Goal: Transaction & Acquisition: Purchase product/service

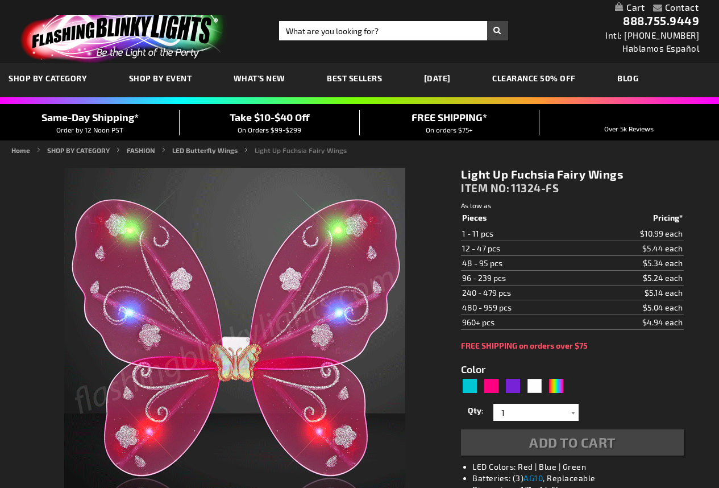
type input "5669"
